Goal: Task Accomplishment & Management: Manage account settings

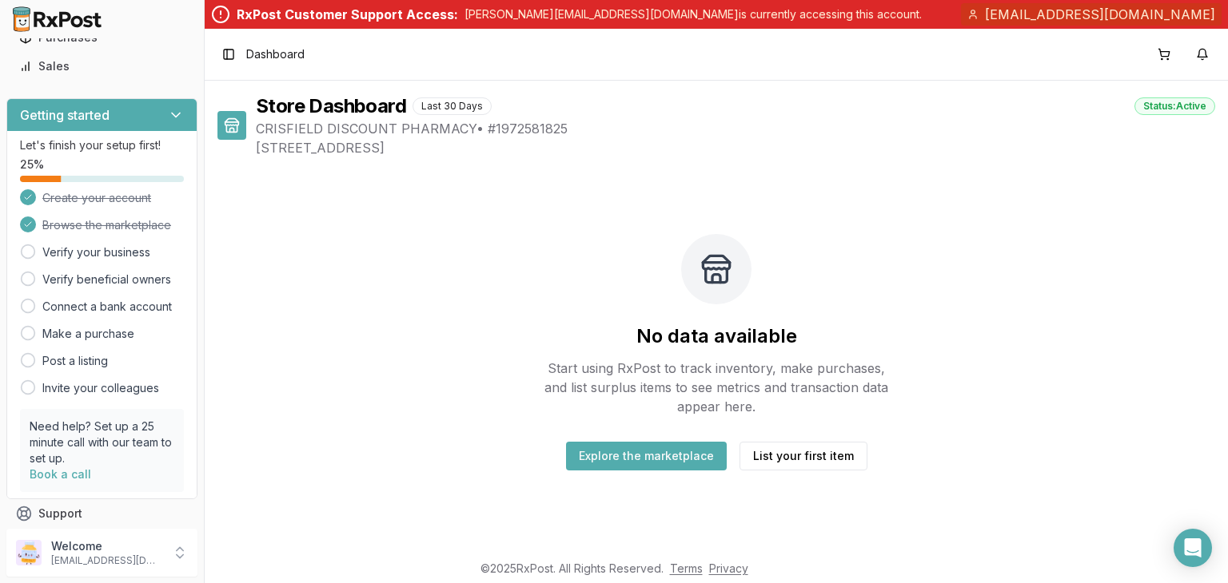
scroll to position [160, 0]
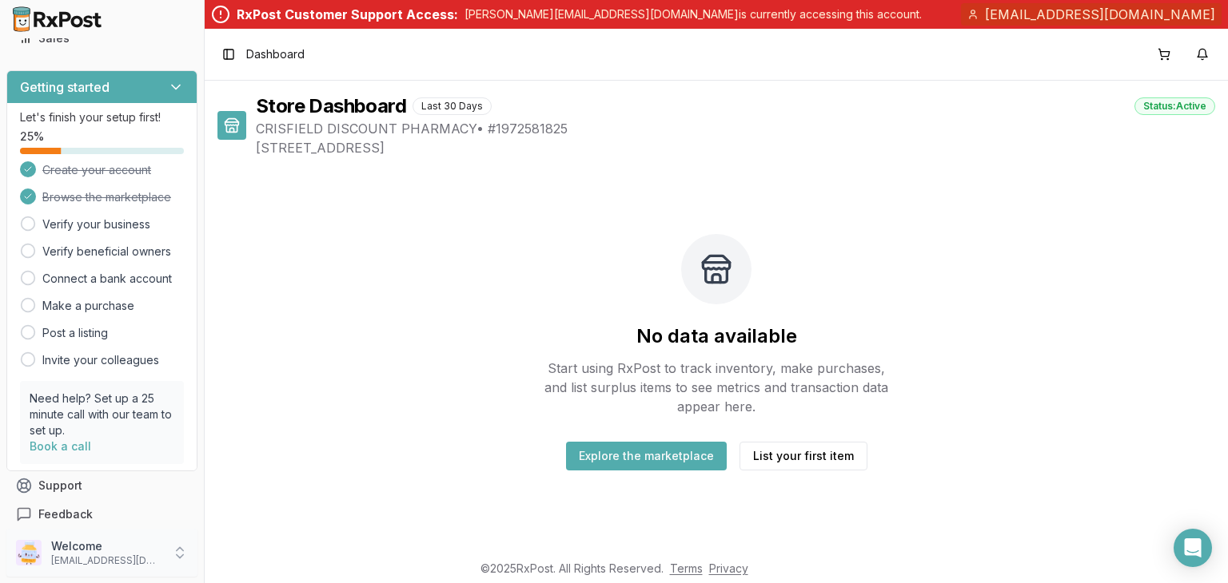
click at [188, 546] on icon at bounding box center [180, 553] width 16 height 16
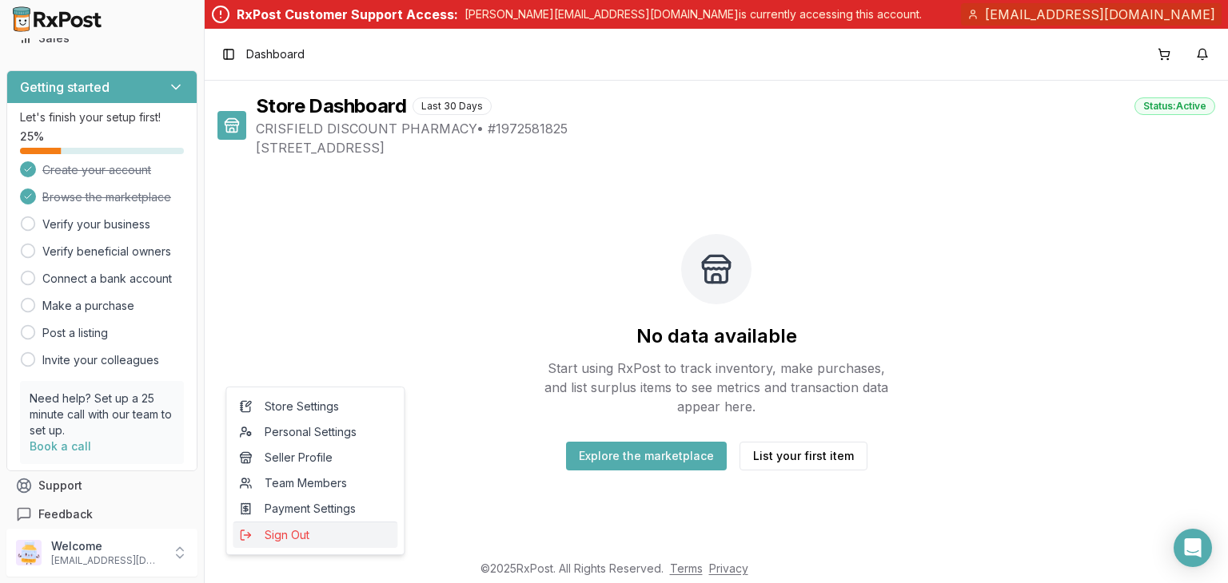
click at [309, 543] on span "Sign Out" at bounding box center [315, 536] width 152 height 16
